Goal: Information Seeking & Learning: Learn about a topic

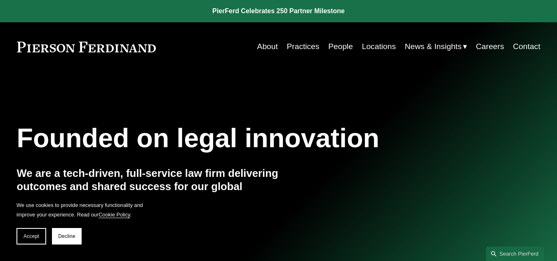
click at [328, 45] on link "People" at bounding box center [340, 47] width 25 height 16
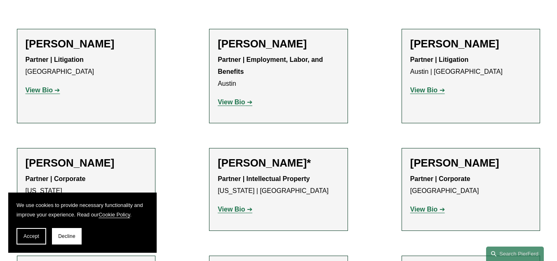
scroll to position [291, 0]
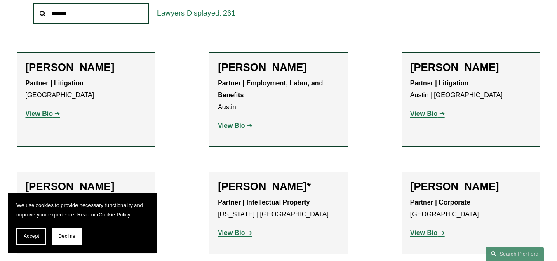
click at [45, 115] on strong "View Bio" at bounding box center [39, 113] width 27 height 7
click at [235, 129] on strong "View Bio" at bounding box center [231, 125] width 27 height 7
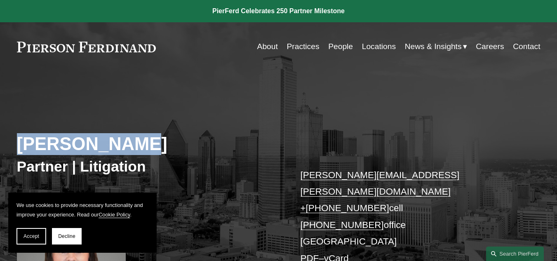
drag, startPoint x: 16, startPoint y: 141, endPoint x: 122, endPoint y: 147, distance: 106.5
click at [122, 147] on div "Katie Ackels Partner | Litigation katie.ackels@pierferd.com + 1.512.663.2641 ce…" at bounding box center [278, 205] width 557 height 235
copy h2 "Katie Ackels"
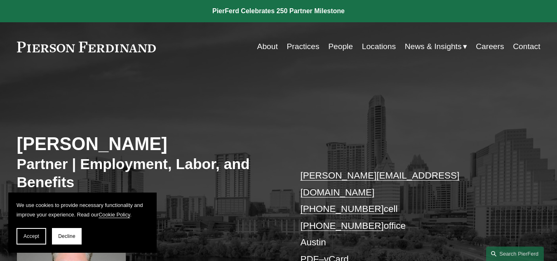
drag, startPoint x: 19, startPoint y: 141, endPoint x: 153, endPoint y: 139, distance: 134.8
click at [153, 139] on h2 "Scott A. Agthe" at bounding box center [148, 144] width 262 height 22
copy h2 "Scott A. Agthe"
drag, startPoint x: 11, startPoint y: 48, endPoint x: 158, endPoint y: 46, distance: 147.2
click at [158, 46] on div "Skip to Content About Practices People Locations" at bounding box center [278, 46] width 557 height 49
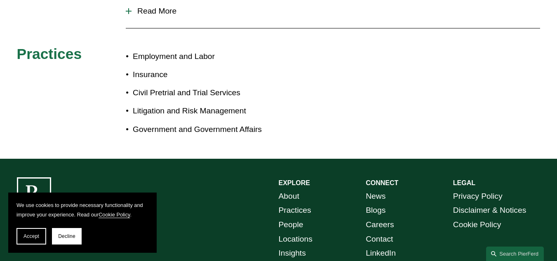
scroll to position [530, 0]
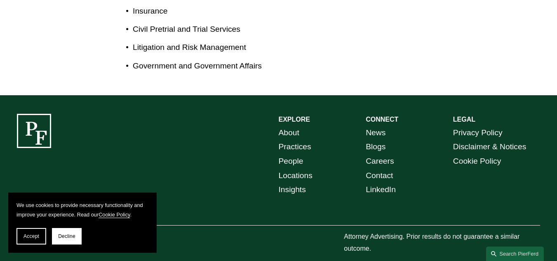
click at [292, 126] on link "About" at bounding box center [289, 133] width 21 height 14
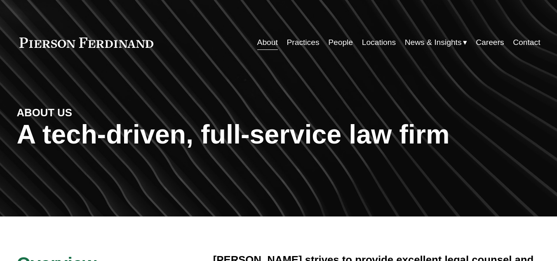
scroll to position [87, 0]
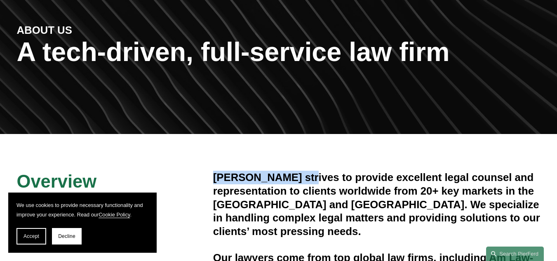
drag, startPoint x: 214, startPoint y: 178, endPoint x: 308, endPoint y: 180, distance: 93.6
click at [308, 180] on h4 "[PERSON_NAME] strives to provide excellent legal counsel and representation to …" at bounding box center [376, 204] width 327 height 67
copy h4 "[PERSON_NAME]"
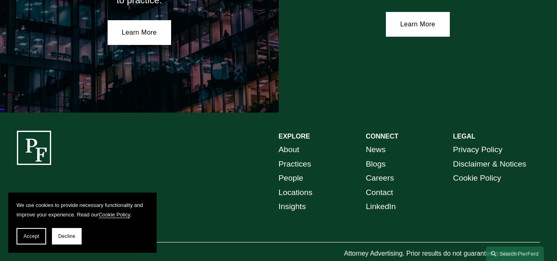
scroll to position [1473, 0]
